Goal: Transaction & Acquisition: Purchase product/service

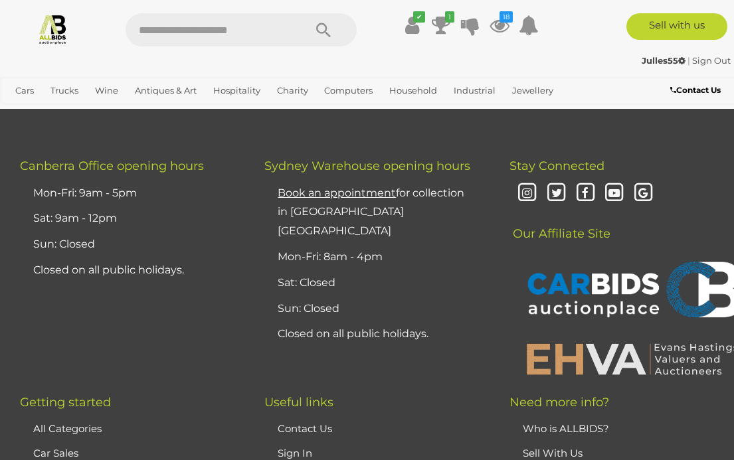
scroll to position [4821, 0]
click at [219, 29] on input "text" at bounding box center [208, 29] width 165 height 33
type input "******"
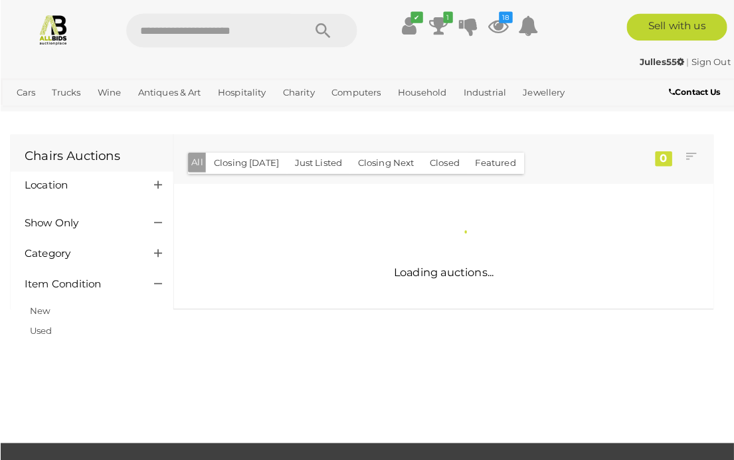
scroll to position [2, 0]
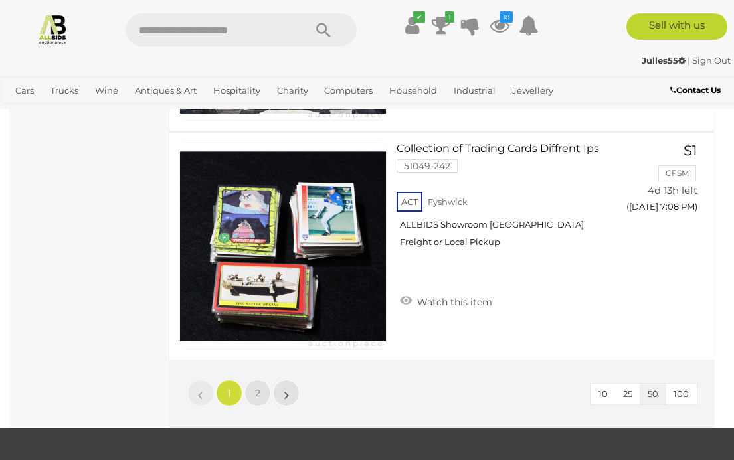
scroll to position [11289, 0]
click at [259, 388] on span "2" at bounding box center [257, 393] width 5 height 12
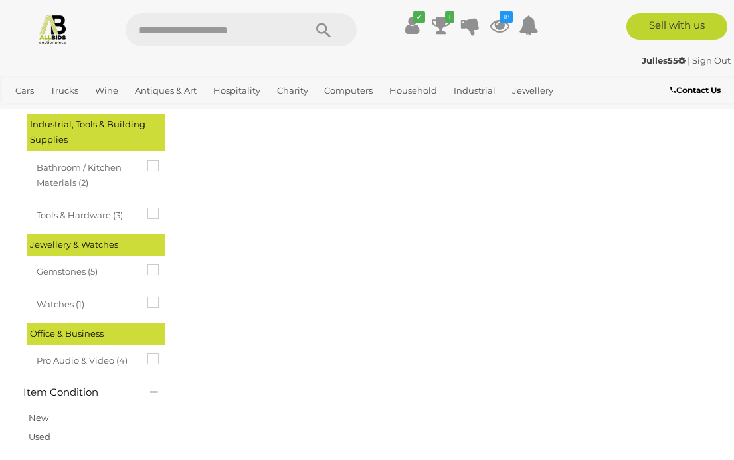
scroll to position [0, 0]
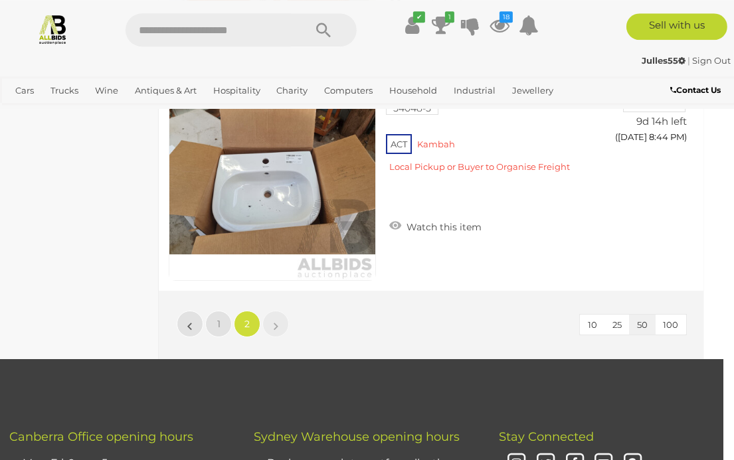
scroll to position [8623, 11]
click at [214, 314] on link "1" at bounding box center [218, 324] width 27 height 27
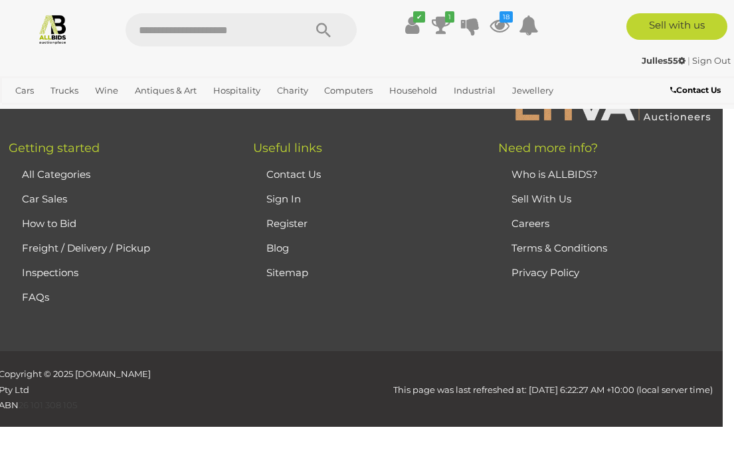
scroll to position [0, 0]
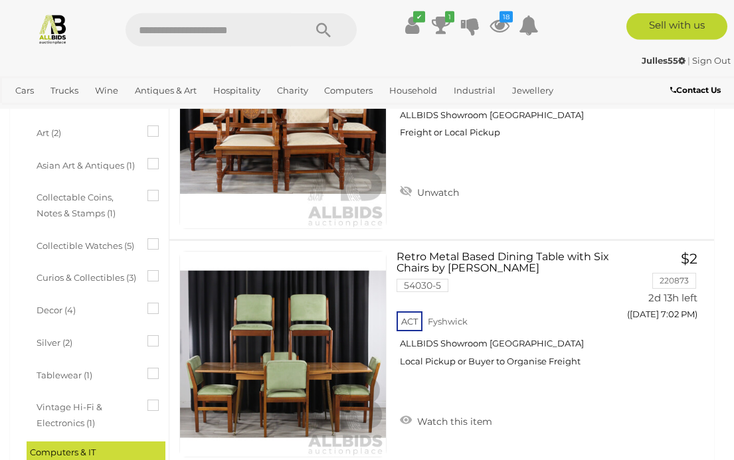
scroll to position [422, 0]
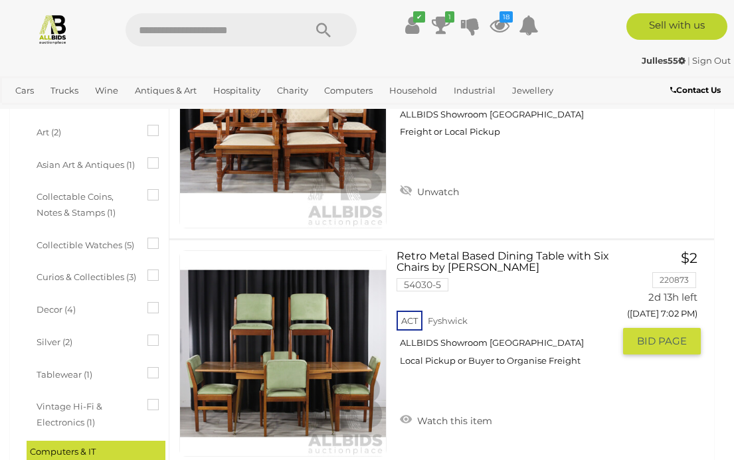
click at [470, 262] on link "Retro Metal Based Dining Table with Six Chairs by Cenfern 54030-5 ACT Fyshwick" at bounding box center [509, 313] width 207 height 126
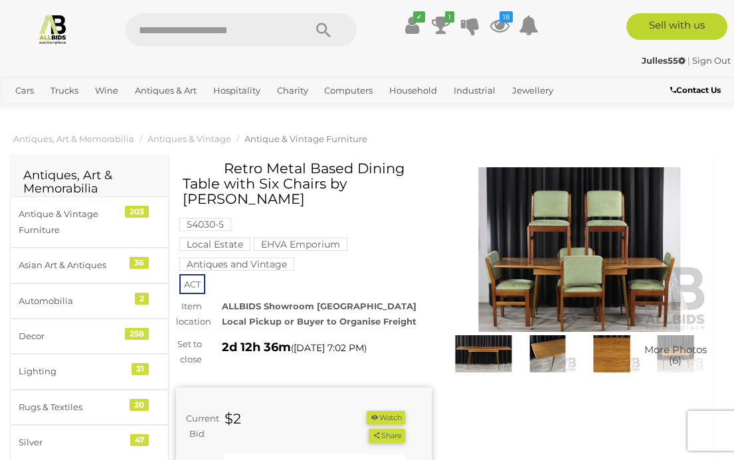
scroll to position [2, 0]
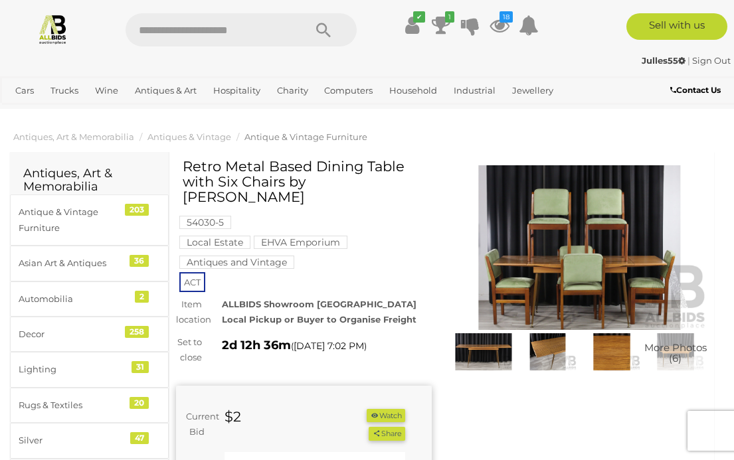
click at [579, 268] on img at bounding box center [580, 247] width 256 height 165
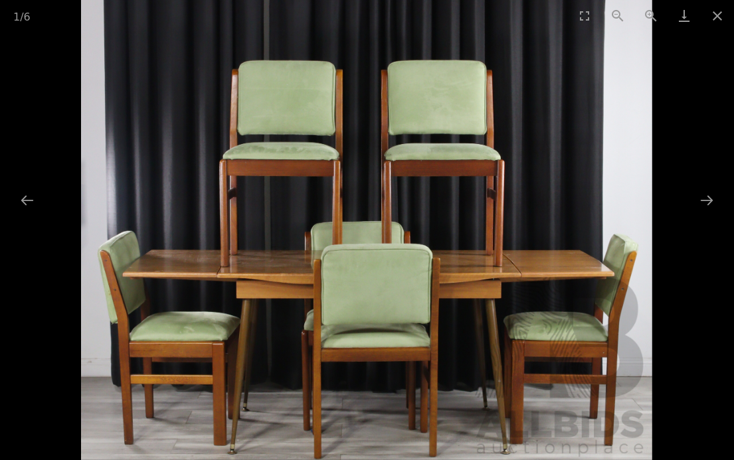
click at [699, 202] on button "Next slide" at bounding box center [707, 200] width 28 height 26
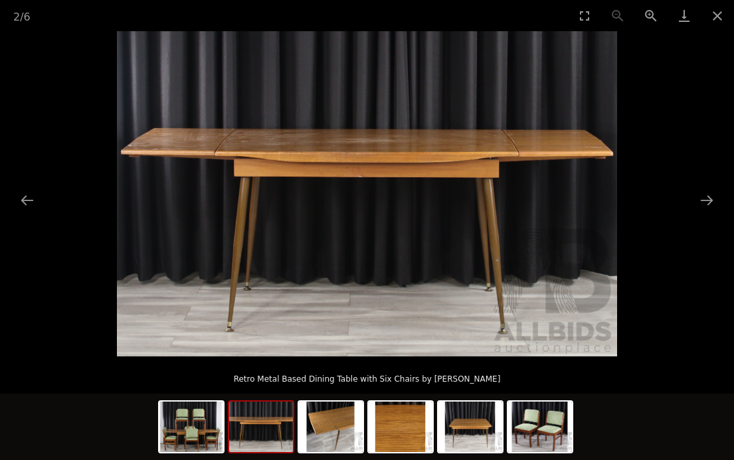
click at [699, 209] on button "Next slide" at bounding box center [707, 200] width 28 height 26
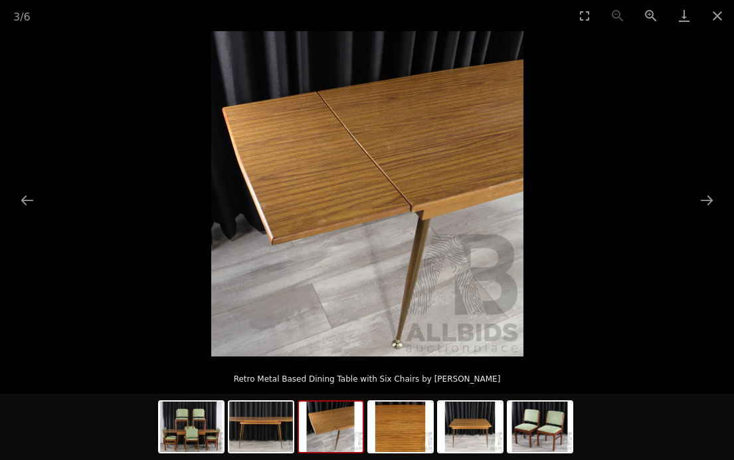
click at [709, 197] on button "Next slide" at bounding box center [707, 200] width 28 height 26
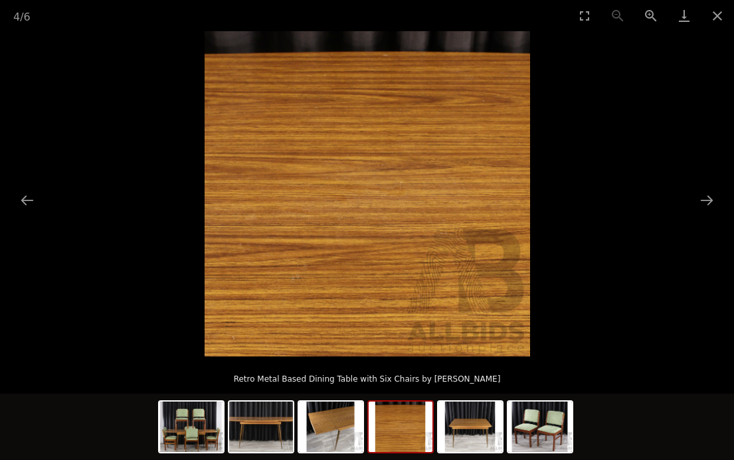
click at [705, 205] on button "Next slide" at bounding box center [707, 200] width 28 height 26
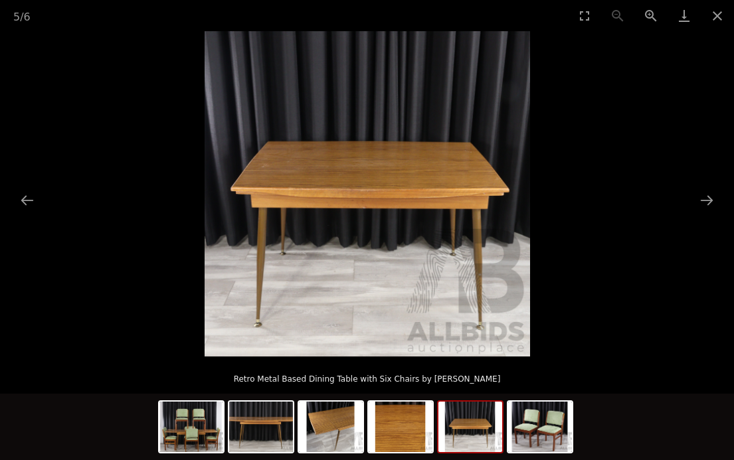
click at [711, 204] on button "Next slide" at bounding box center [707, 200] width 28 height 26
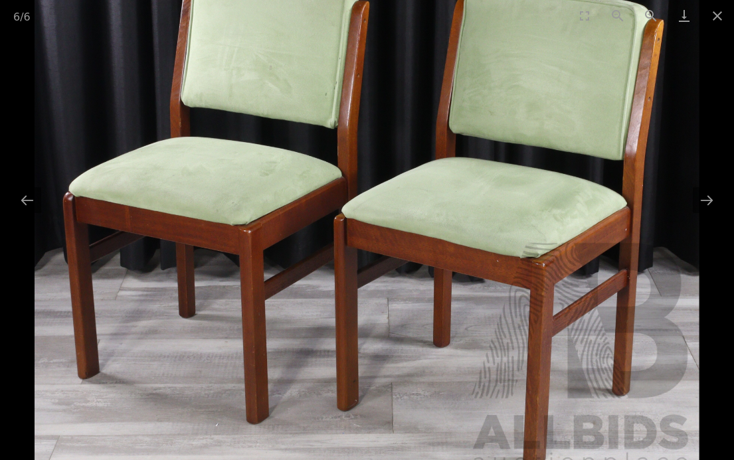
click at [715, 23] on button "Close gallery" at bounding box center [717, 15] width 33 height 31
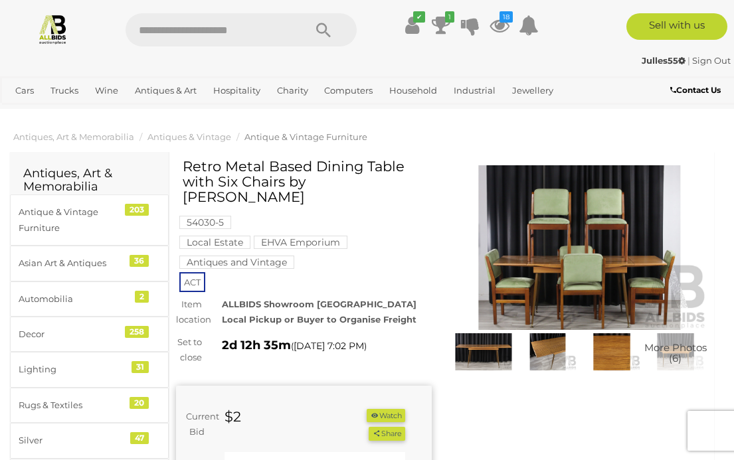
click at [500, 24] on icon at bounding box center [499, 25] width 20 height 24
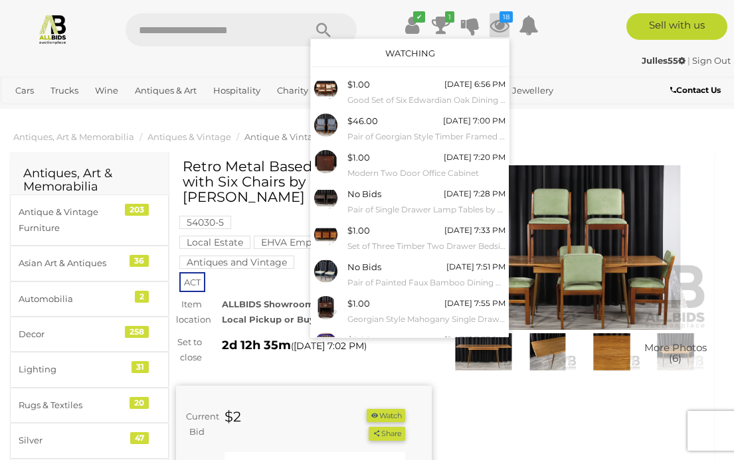
click at [424, 58] on link "Watching" at bounding box center [410, 53] width 50 height 11
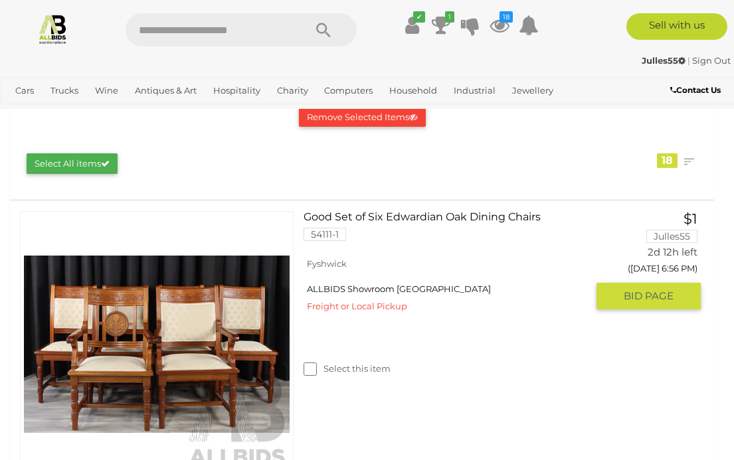
scroll to position [189, 0]
click at [424, 215] on link "Good Set of Six Edwardian Oak Dining Chairs 54111-1" at bounding box center [450, 231] width 274 height 40
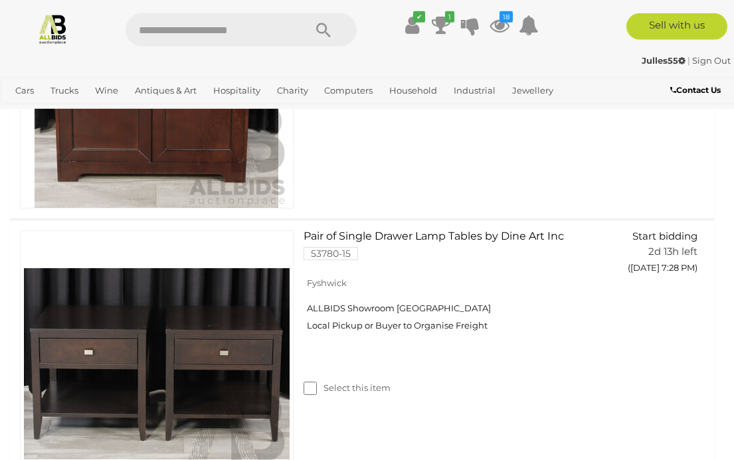
scroll to position [1037, 0]
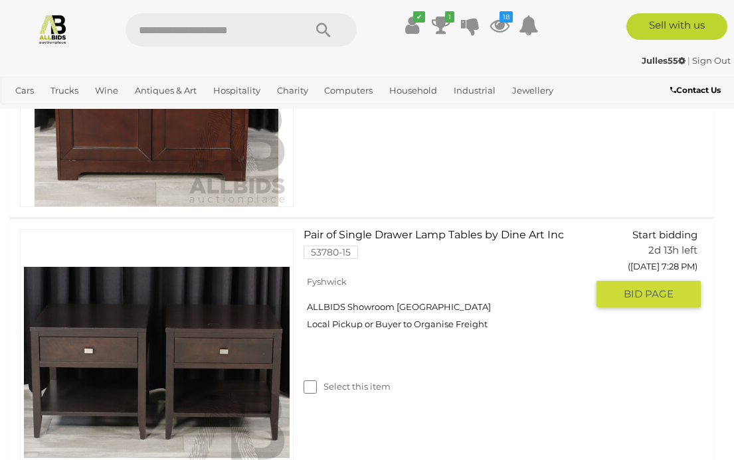
click at [406, 246] on link "Pair of Single Drawer Lamp Tables by Dine Art Inc 53780-15" at bounding box center [450, 249] width 274 height 40
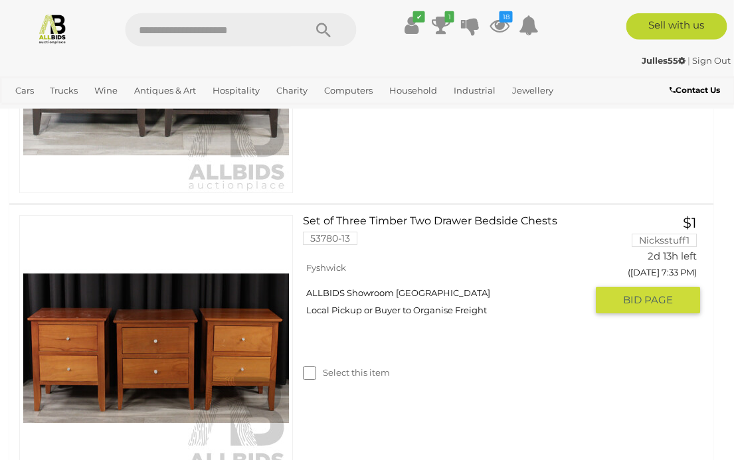
scroll to position [1341, 1]
click at [412, 215] on link "Set of Three Timber Two Drawer Bedside Chests 53780-13" at bounding box center [450, 235] width 274 height 40
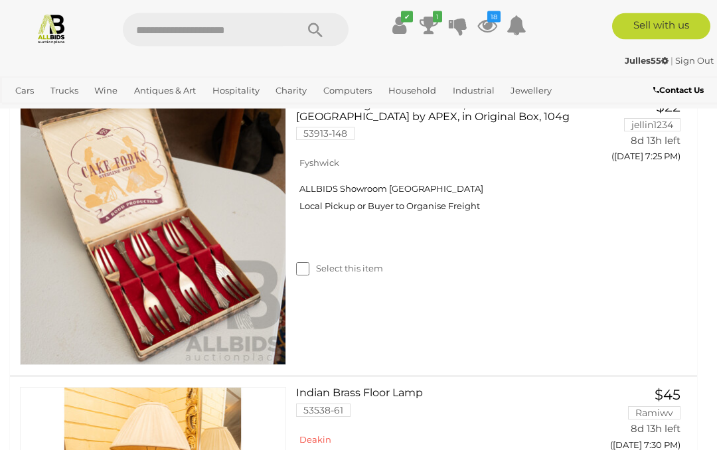
scroll to position [2896, 0]
click at [0, 0] on span "Auctions" at bounding box center [0, 0] width 0 height 0
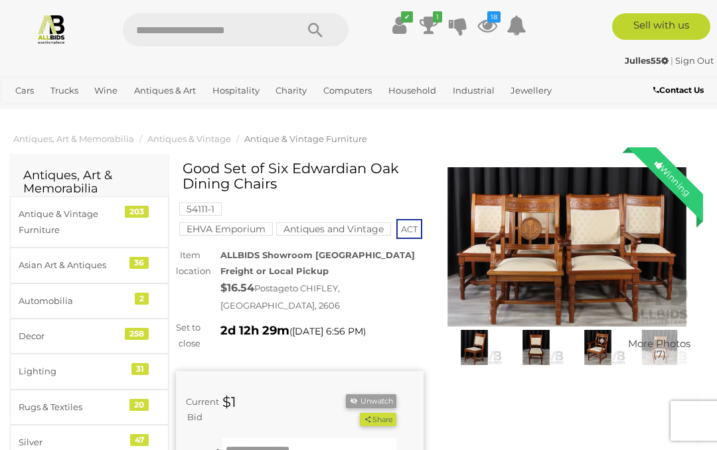
click at [578, 246] on img at bounding box center [568, 246] width 248 height 159
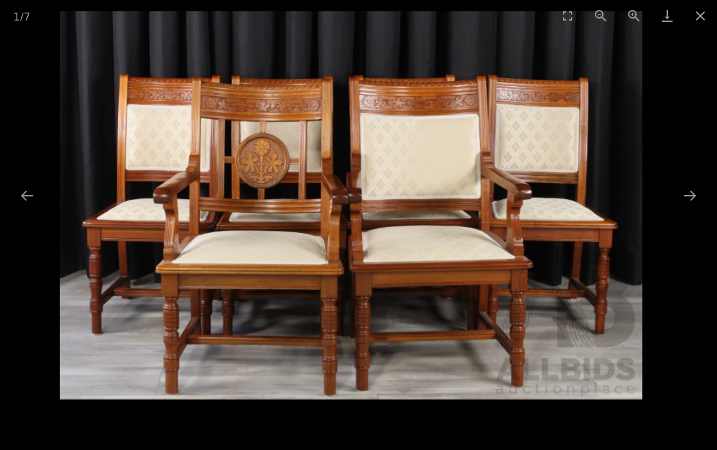
click at [694, 205] on button "Next slide" at bounding box center [690, 196] width 28 height 26
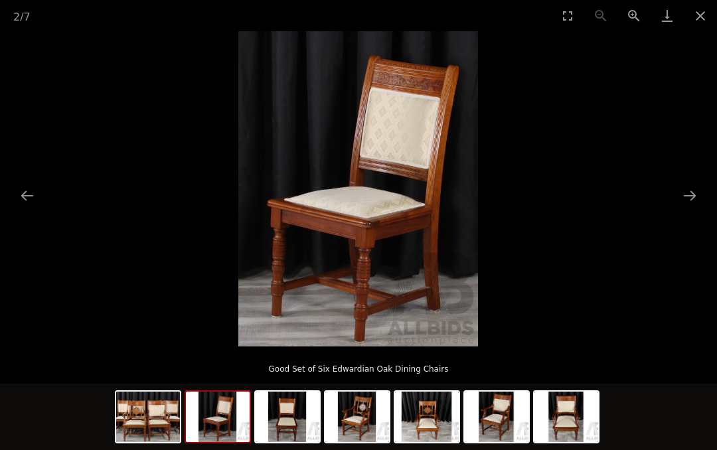
click at [689, 193] on button "Next slide" at bounding box center [690, 196] width 28 height 26
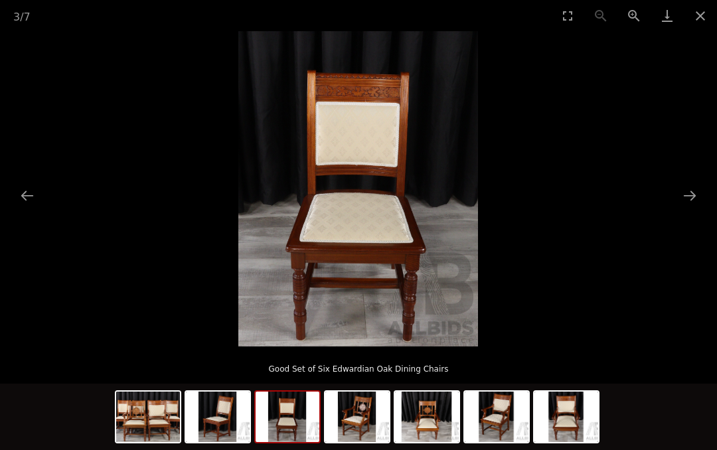
click at [687, 200] on button "Next slide" at bounding box center [690, 196] width 28 height 26
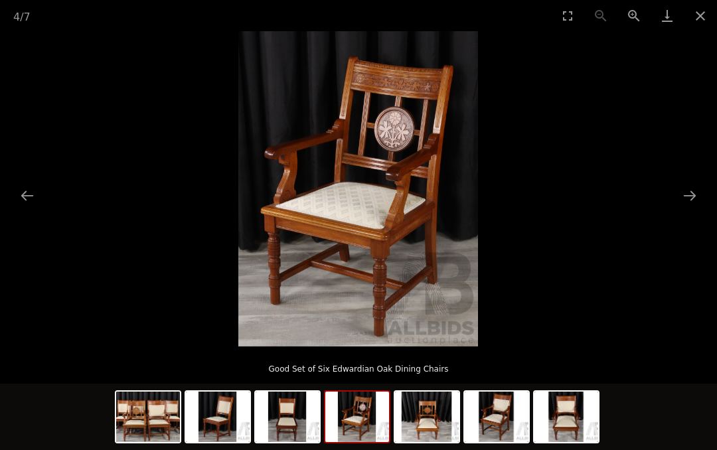
click at [695, 25] on button "Close gallery" at bounding box center [700, 15] width 33 height 31
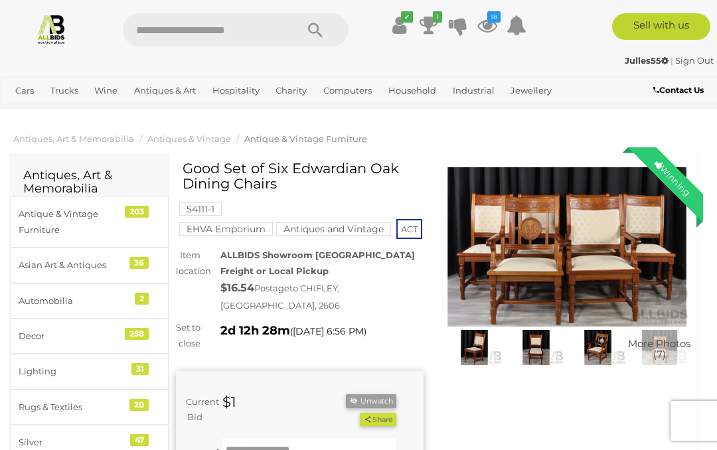
scroll to position [5, 0]
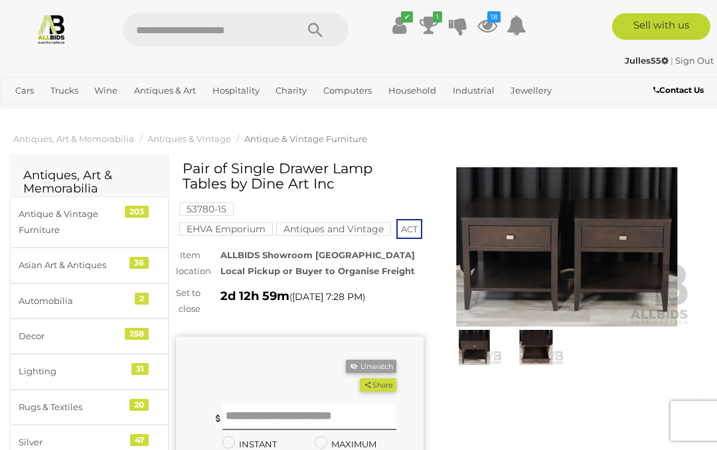
click at [563, 252] on img at bounding box center [568, 246] width 248 height 159
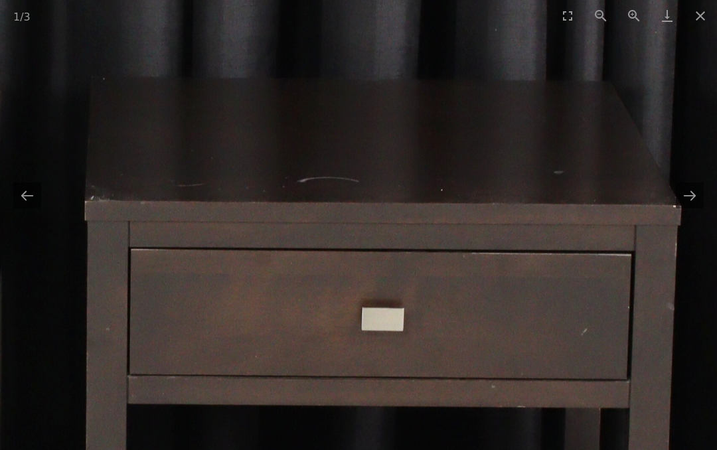
click at [692, 199] on button "Next slide" at bounding box center [690, 196] width 28 height 26
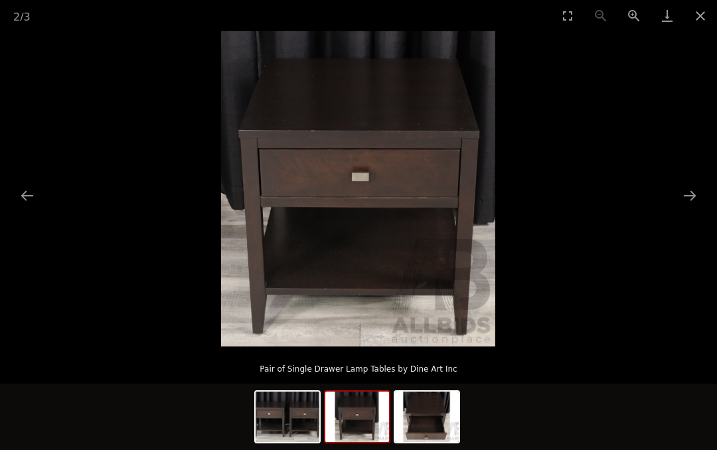
click at [687, 201] on button "Next slide" at bounding box center [690, 196] width 28 height 26
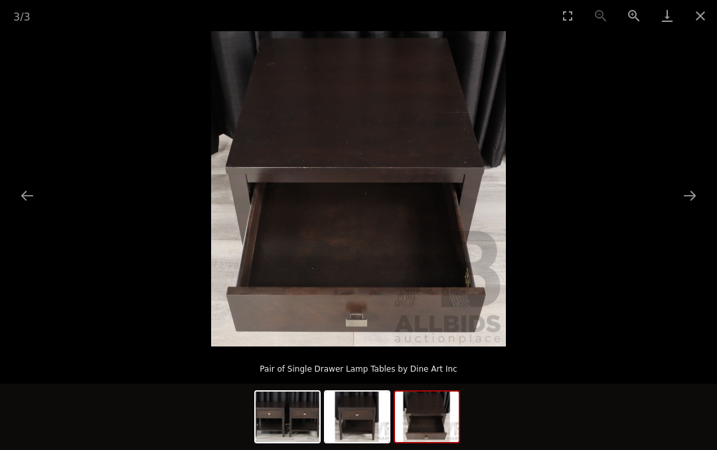
click at [683, 203] on button "Next slide" at bounding box center [690, 196] width 28 height 26
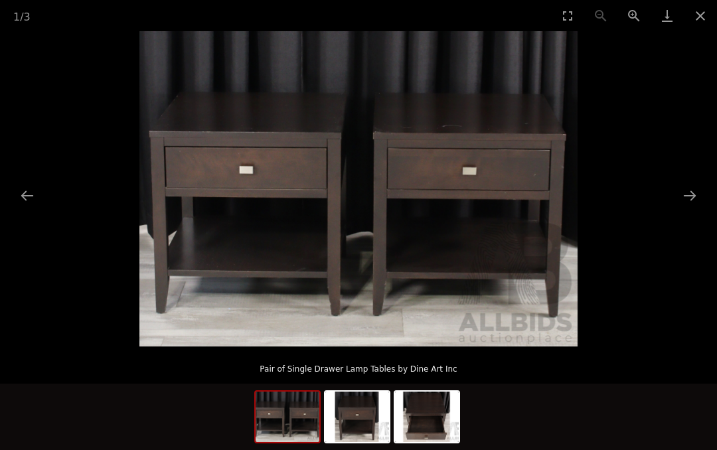
click at [711, 21] on button "Close gallery" at bounding box center [700, 15] width 33 height 31
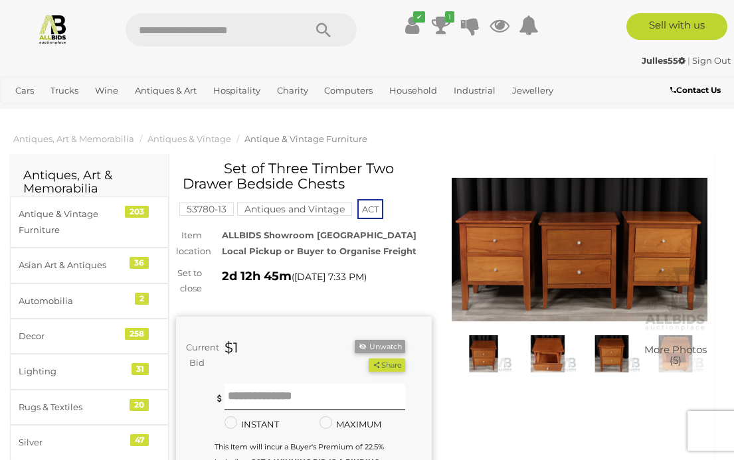
scroll to position [2, 0]
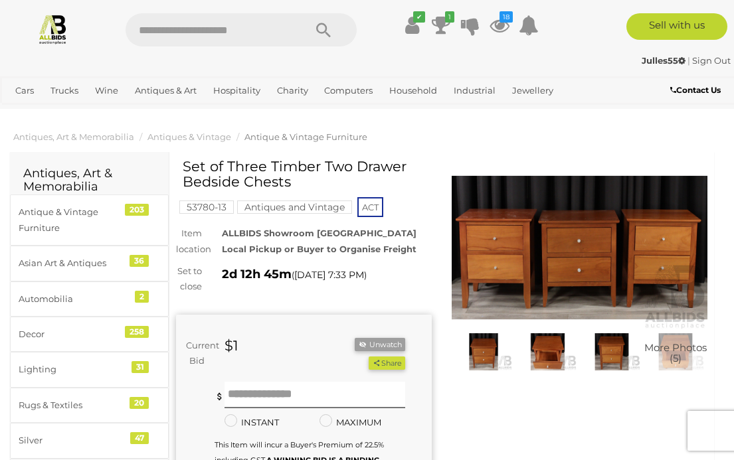
click at [568, 255] on img at bounding box center [580, 247] width 256 height 165
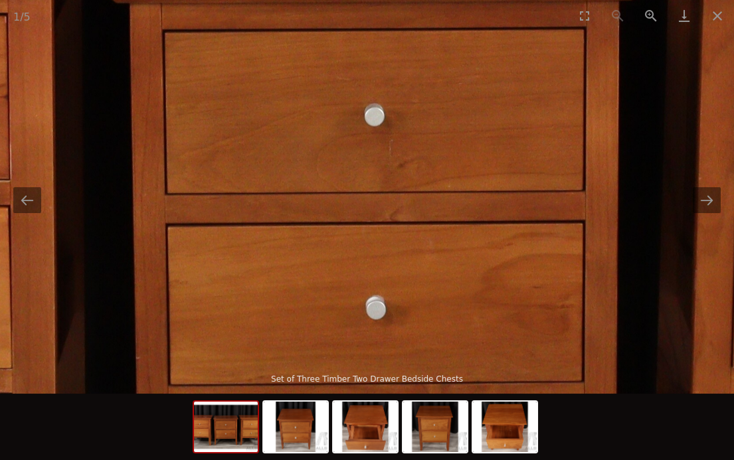
scroll to position [2, 0]
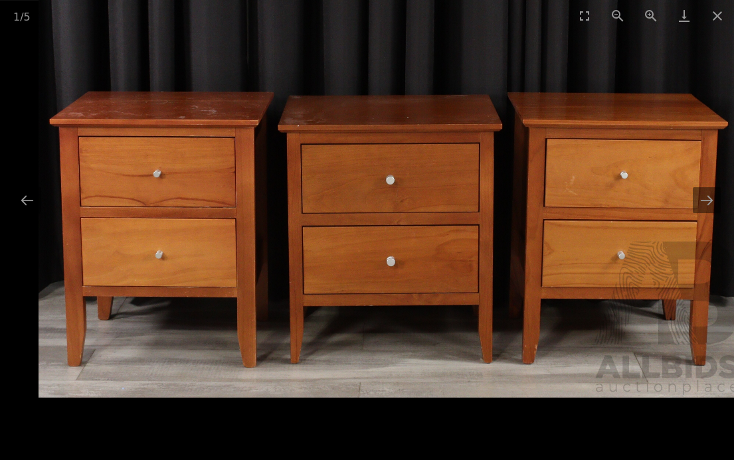
click at [696, 203] on button "Next slide" at bounding box center [707, 200] width 28 height 26
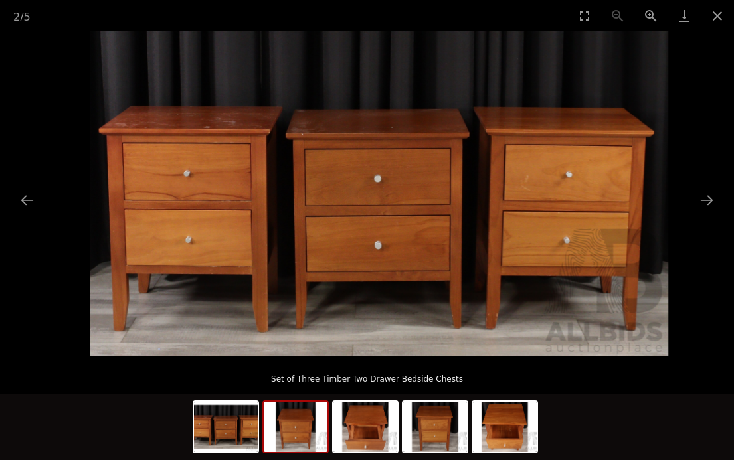
click at [708, 194] on button "Next slide" at bounding box center [707, 200] width 28 height 26
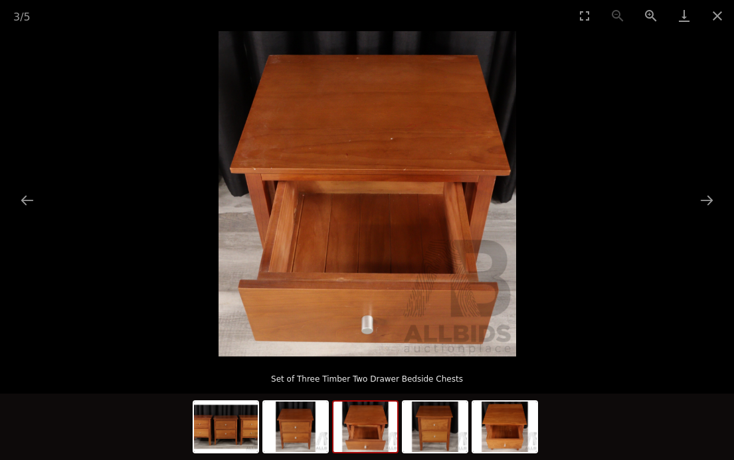
click at [703, 197] on button "Next slide" at bounding box center [707, 200] width 28 height 26
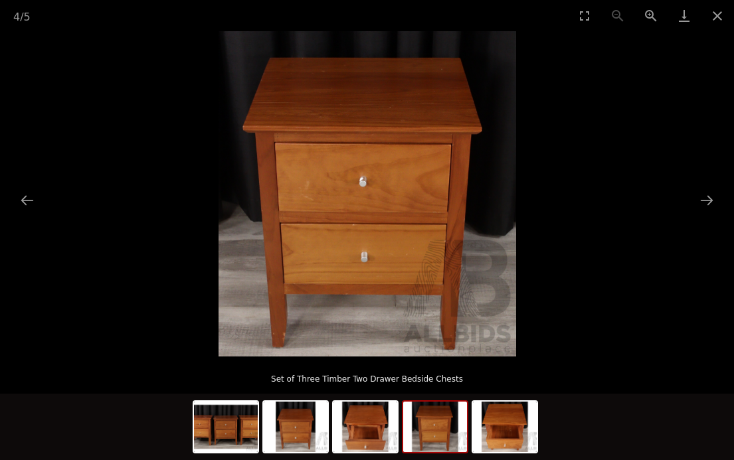
click at [715, 209] on button "Next slide" at bounding box center [707, 200] width 28 height 26
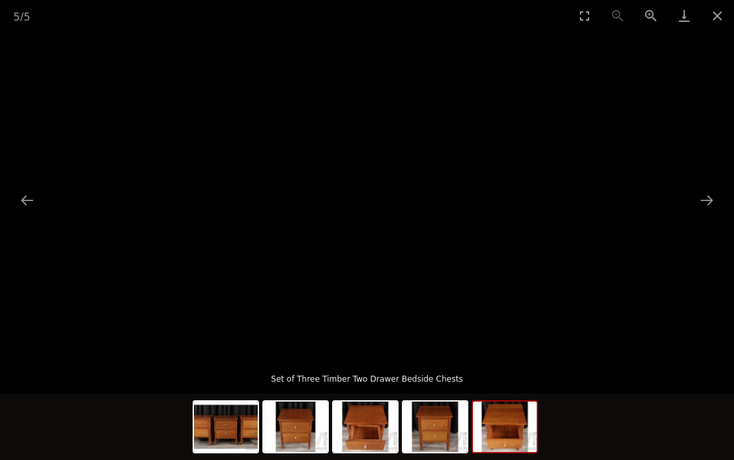
click at [709, 205] on button "Next slide" at bounding box center [707, 200] width 28 height 26
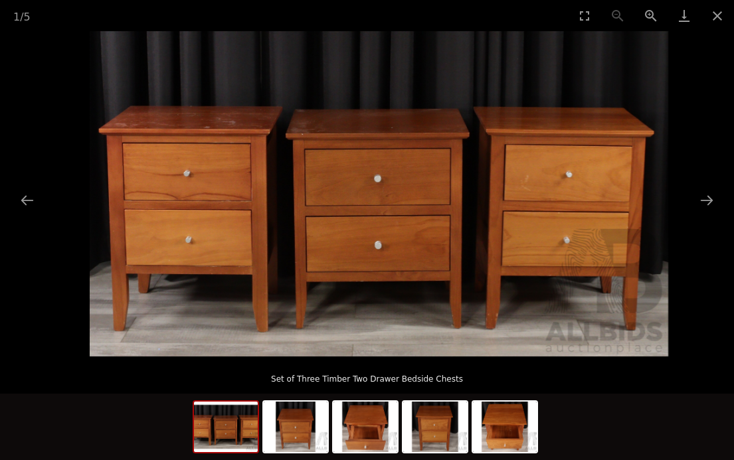
click at [708, 207] on button "Next slide" at bounding box center [707, 200] width 28 height 26
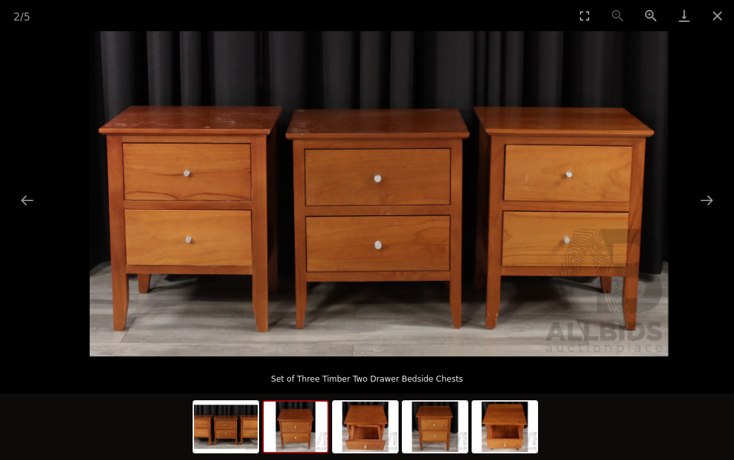
click at [709, 206] on button "Next slide" at bounding box center [707, 200] width 28 height 26
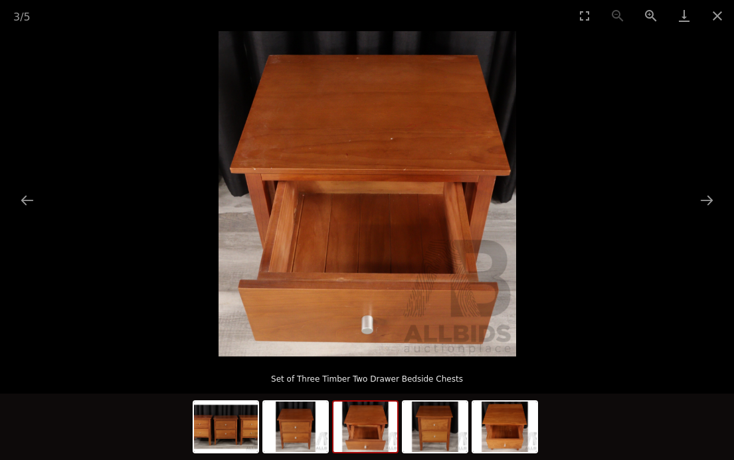
click at [713, 207] on button "Next slide" at bounding box center [707, 200] width 28 height 26
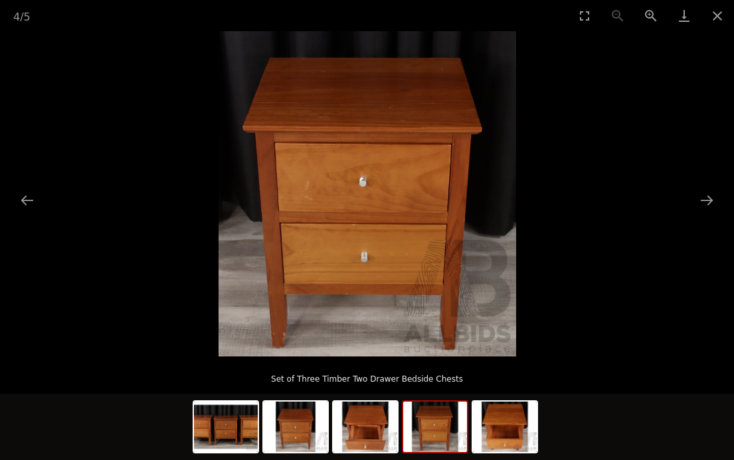
click at [705, 207] on button "Next slide" at bounding box center [707, 200] width 28 height 26
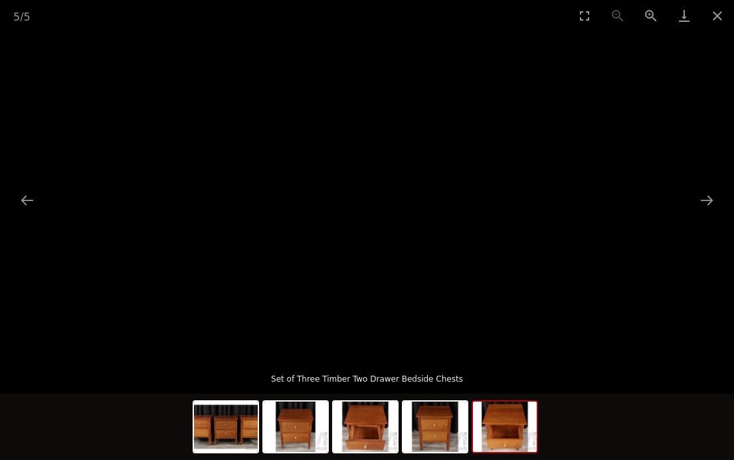
click at [507, 432] on img at bounding box center [505, 427] width 64 height 50
click at [511, 430] on img at bounding box center [505, 427] width 64 height 50
click at [724, 19] on button "Close gallery" at bounding box center [717, 15] width 33 height 31
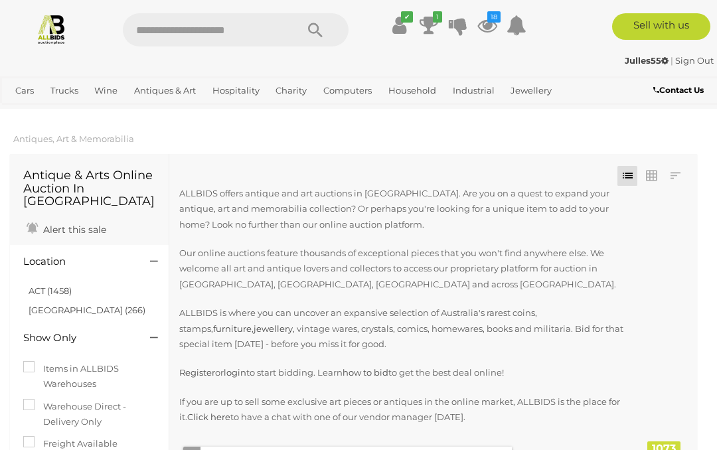
click at [63, 286] on link "ACT (1458)" at bounding box center [50, 291] width 43 height 11
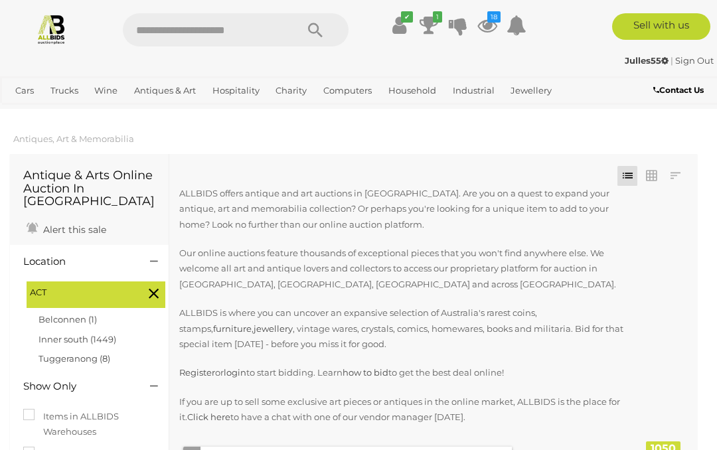
click at [0, 0] on span "Auctions" at bounding box center [0, 0] width 0 height 0
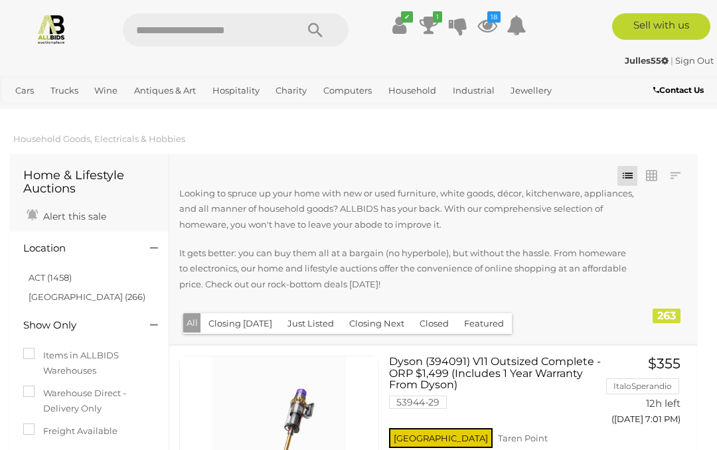
click at [39, 274] on link "ACT (1458)" at bounding box center [50, 277] width 43 height 11
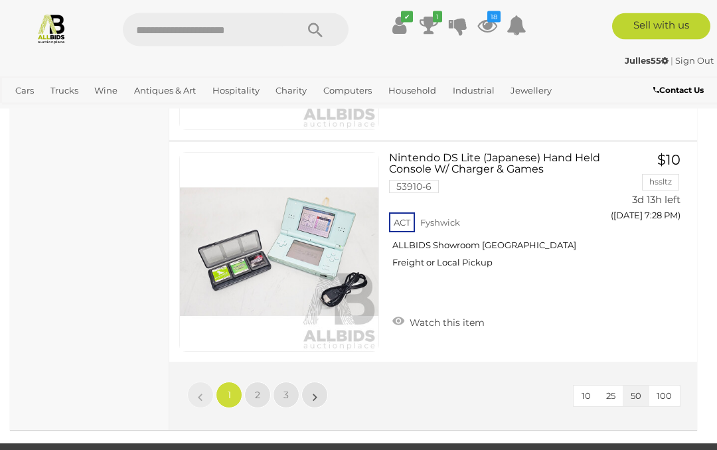
scroll to position [11166, 0]
click at [258, 389] on span "2" at bounding box center [257, 395] width 5 height 12
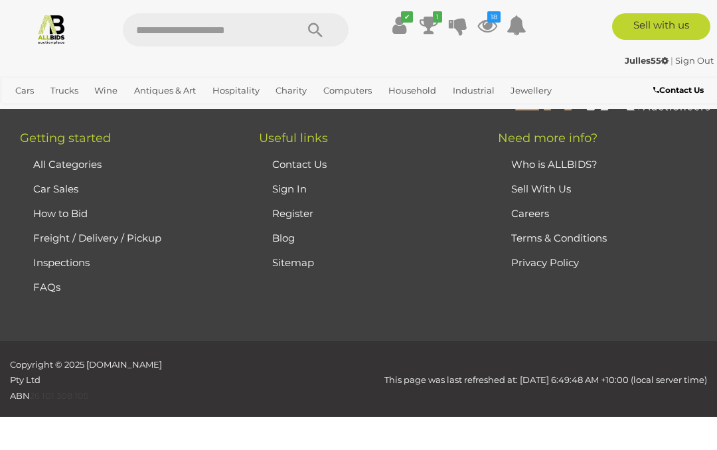
scroll to position [209, 0]
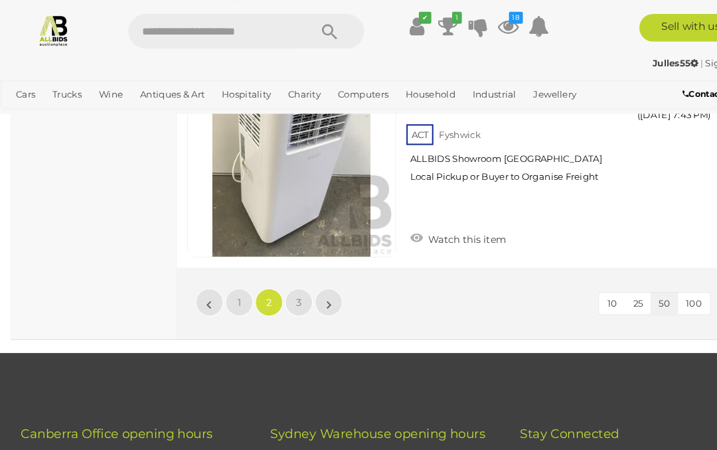
scroll to position [11215, 0]
click at [280, 280] on link "3" at bounding box center [286, 289] width 27 height 27
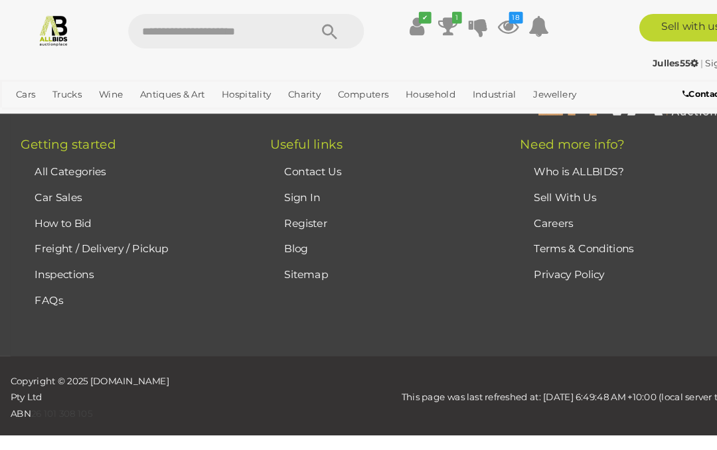
scroll to position [209, 0]
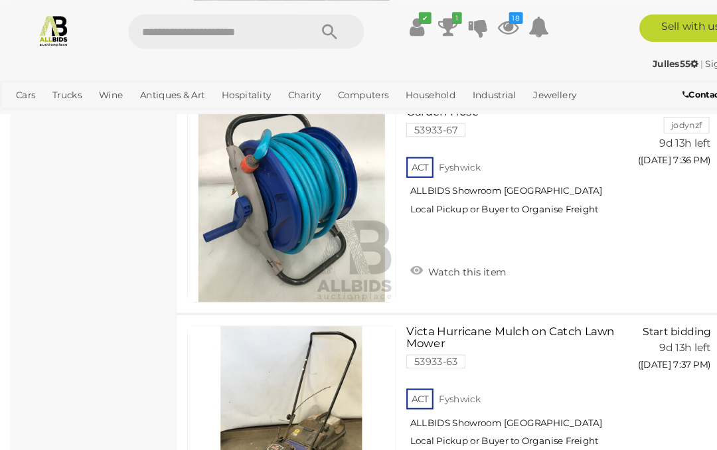
scroll to position [4262, 0]
